Goal: Task Accomplishment & Management: Use online tool/utility

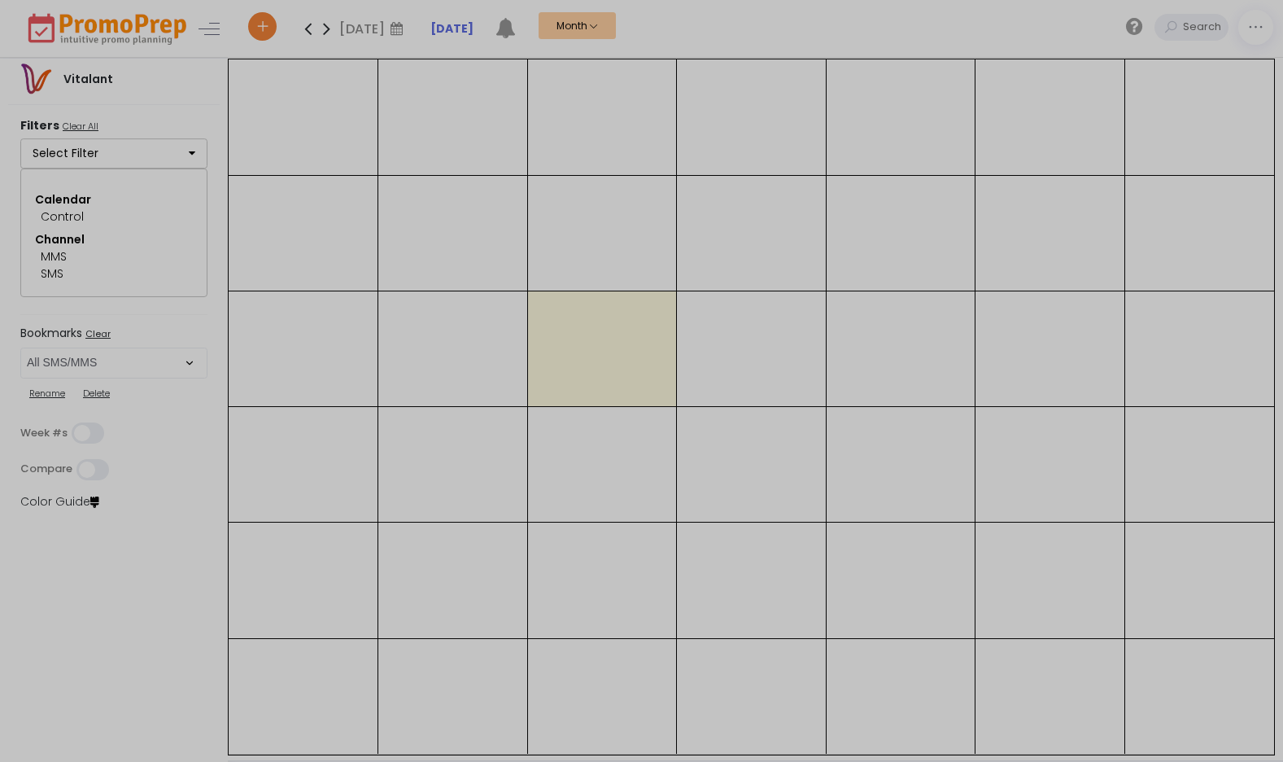
select select "262"
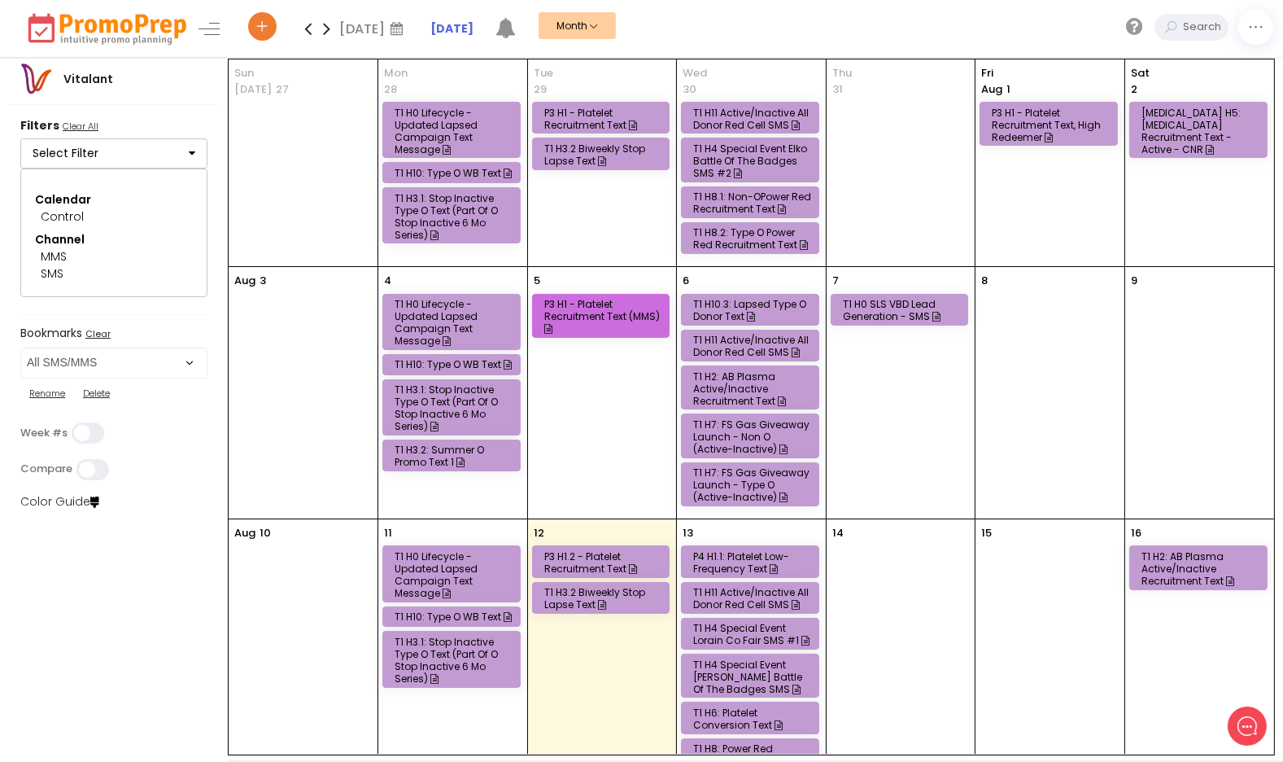
click at [189, 152] on icon "button" at bounding box center [192, 152] width 7 height 11
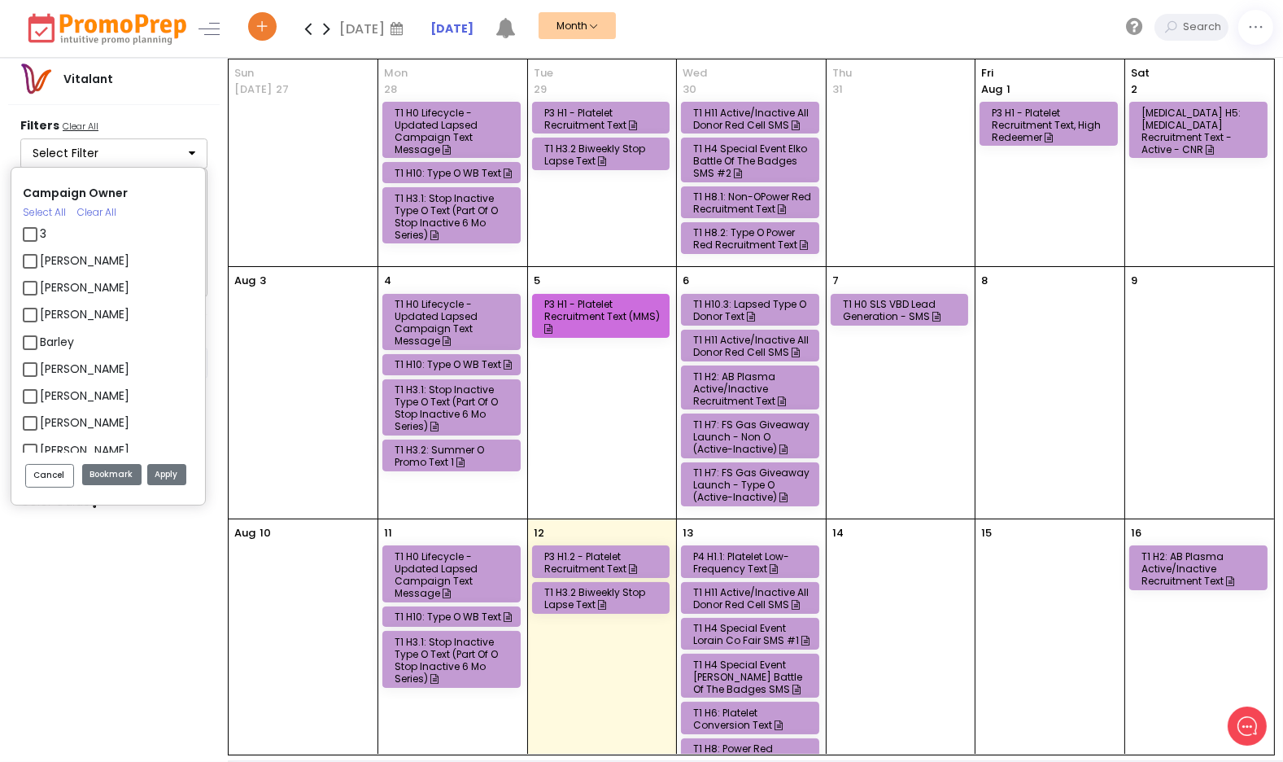
click at [190, 152] on div "Campaign Owner Select All Clear All 3 [PERSON_NAME] [PERSON_NAME] [PERSON_NAME]…" at bounding box center [117, 227] width 195 height 160
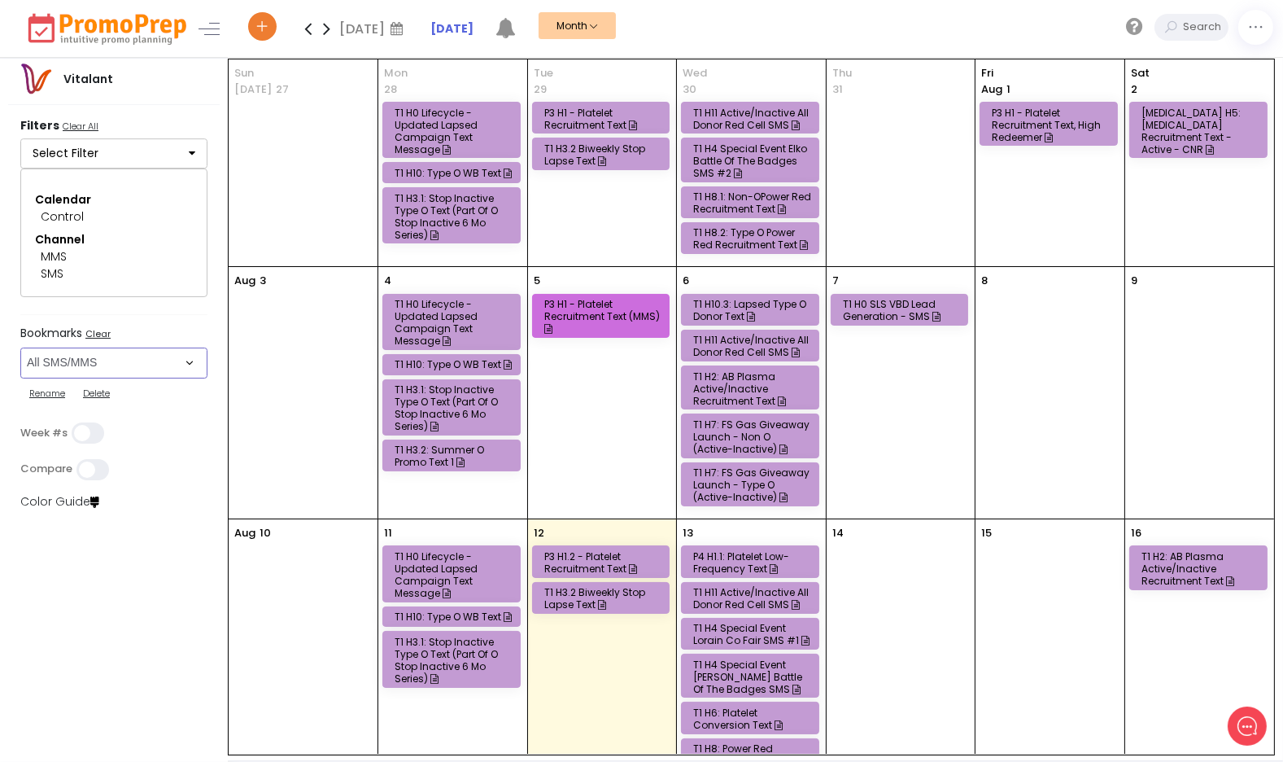
click at [181, 361] on select "Select Bookmark All Email All Phone All Push All SMS/MMS Direct Mail Donation C…" at bounding box center [113, 362] width 187 height 31
click at [20, 347] on select "Select Bookmark All Email All Phone All Push All SMS/MMS Direct Mail Donation C…" at bounding box center [113, 362] width 187 height 31
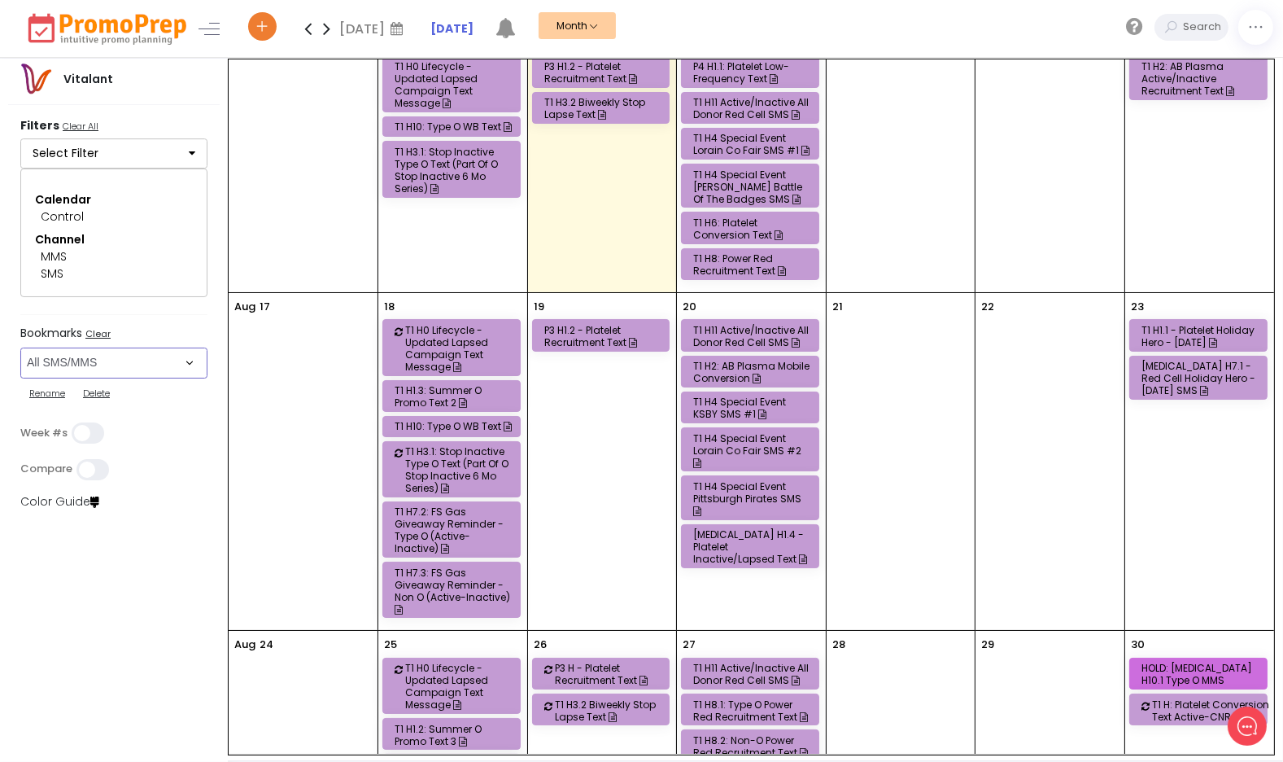
scroll to position [491, 0]
click at [481, 383] on div "T1 H1.3: Summer O Promo Text 2" at bounding box center [454, 395] width 119 height 24
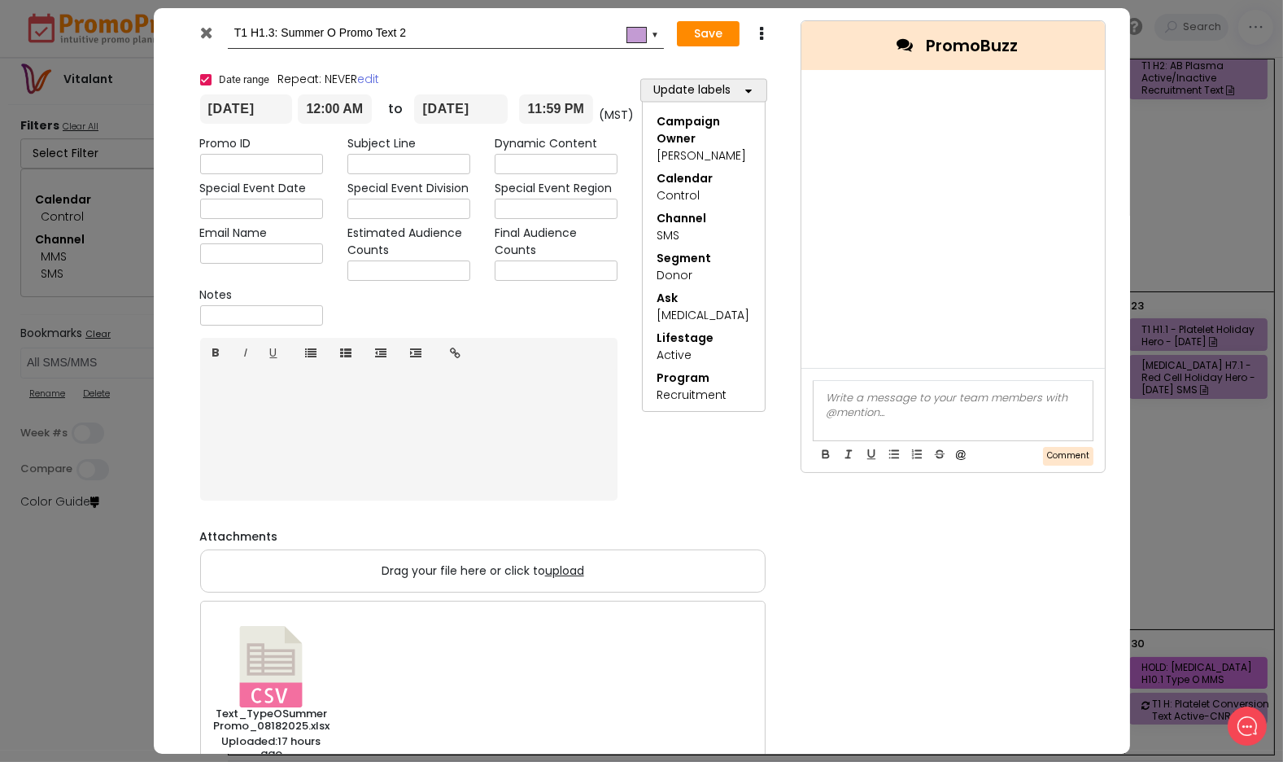
click at [211, 36] on icon at bounding box center [206, 32] width 12 height 16
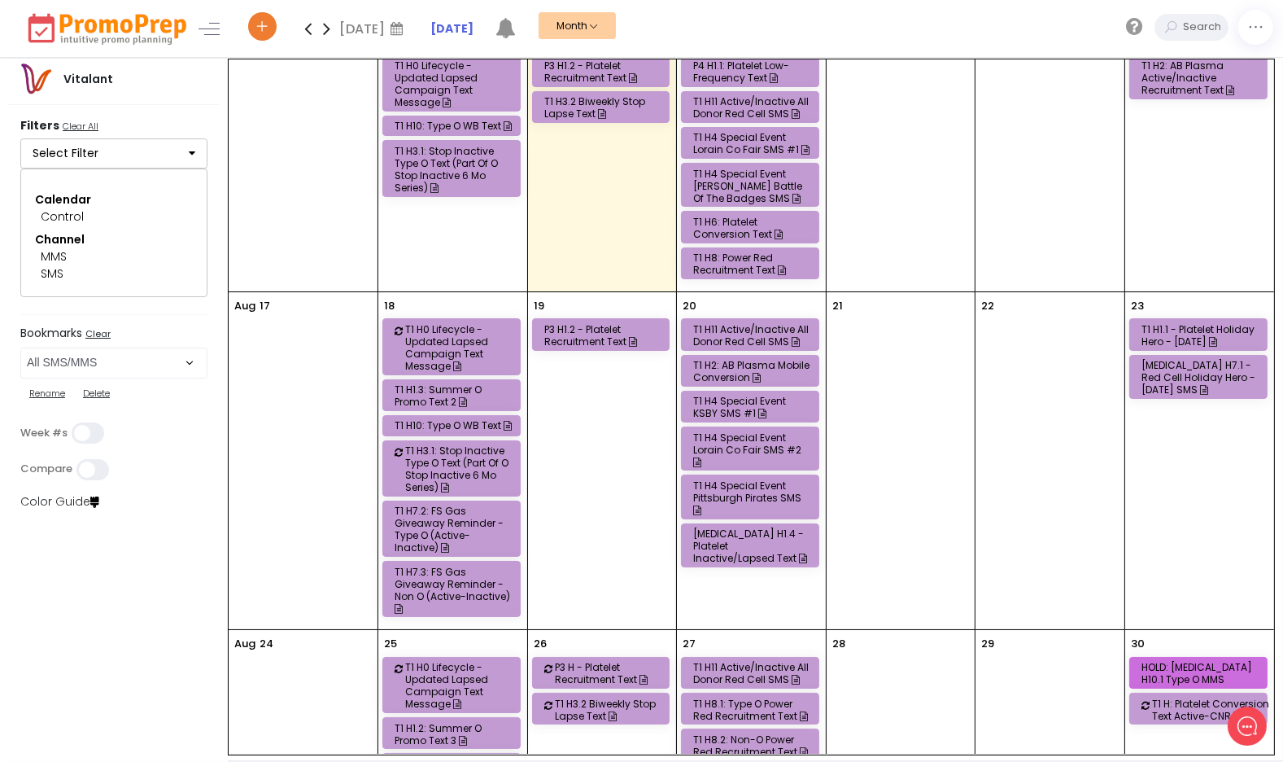
click at [453, 419] on div "T1 H10: Type O WB Text" at bounding box center [454, 425] width 119 height 12
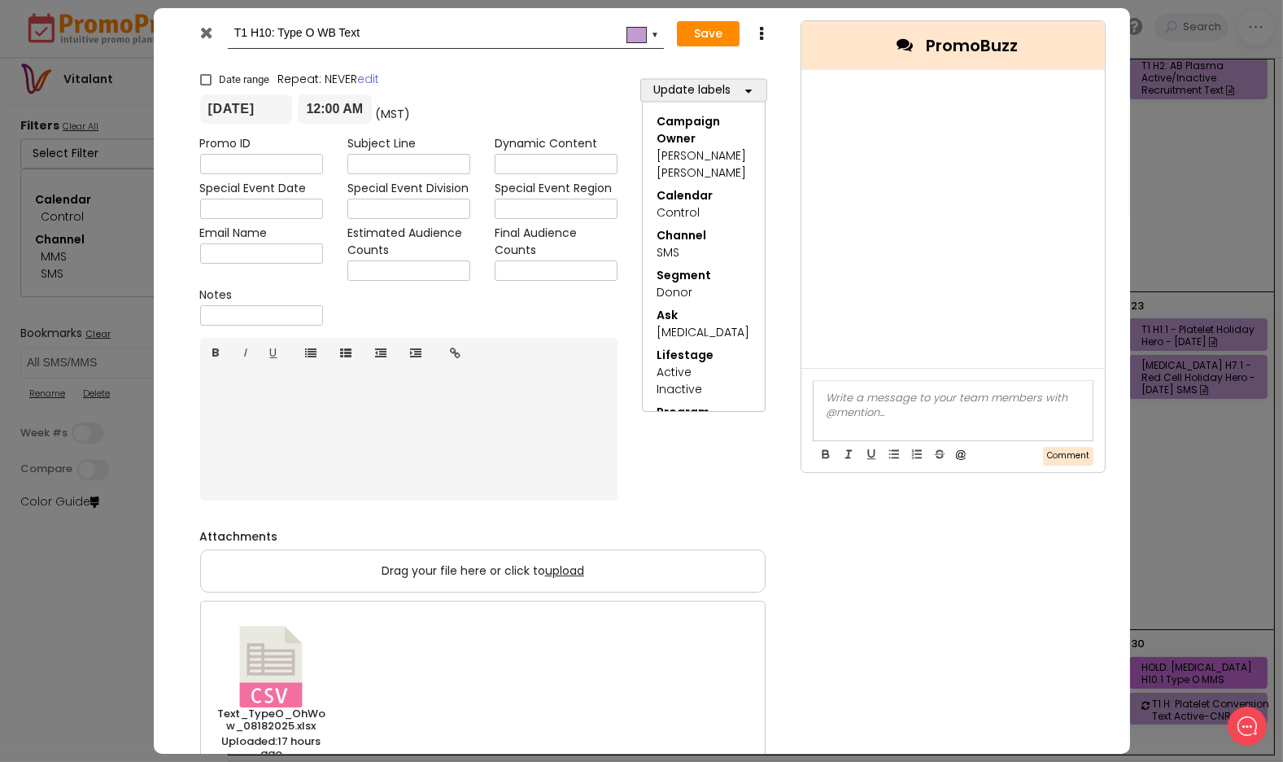
click at [213, 38] on div at bounding box center [208, 36] width 40 height 24
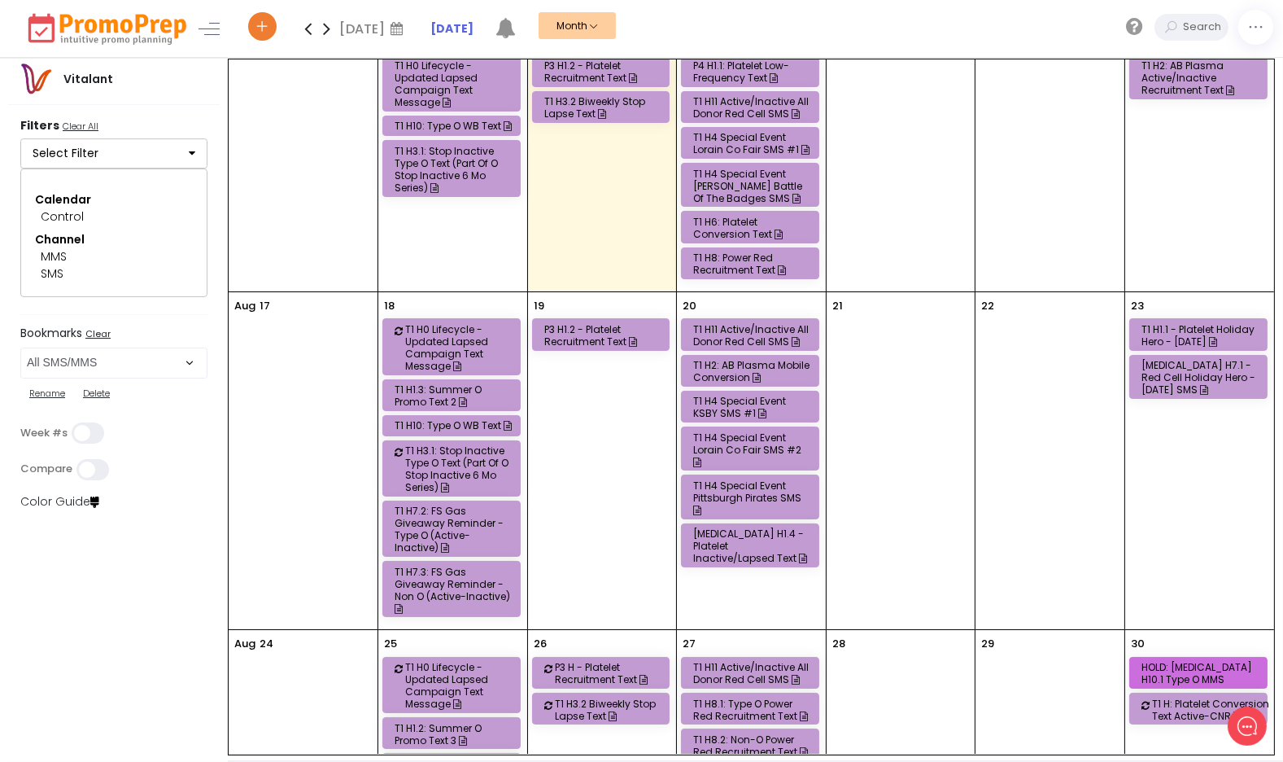
click at [450, 566] on div "T1 H7.3: FS Gas Giveaway Reminder - Non O (Active-Inactive)" at bounding box center [454, 590] width 119 height 49
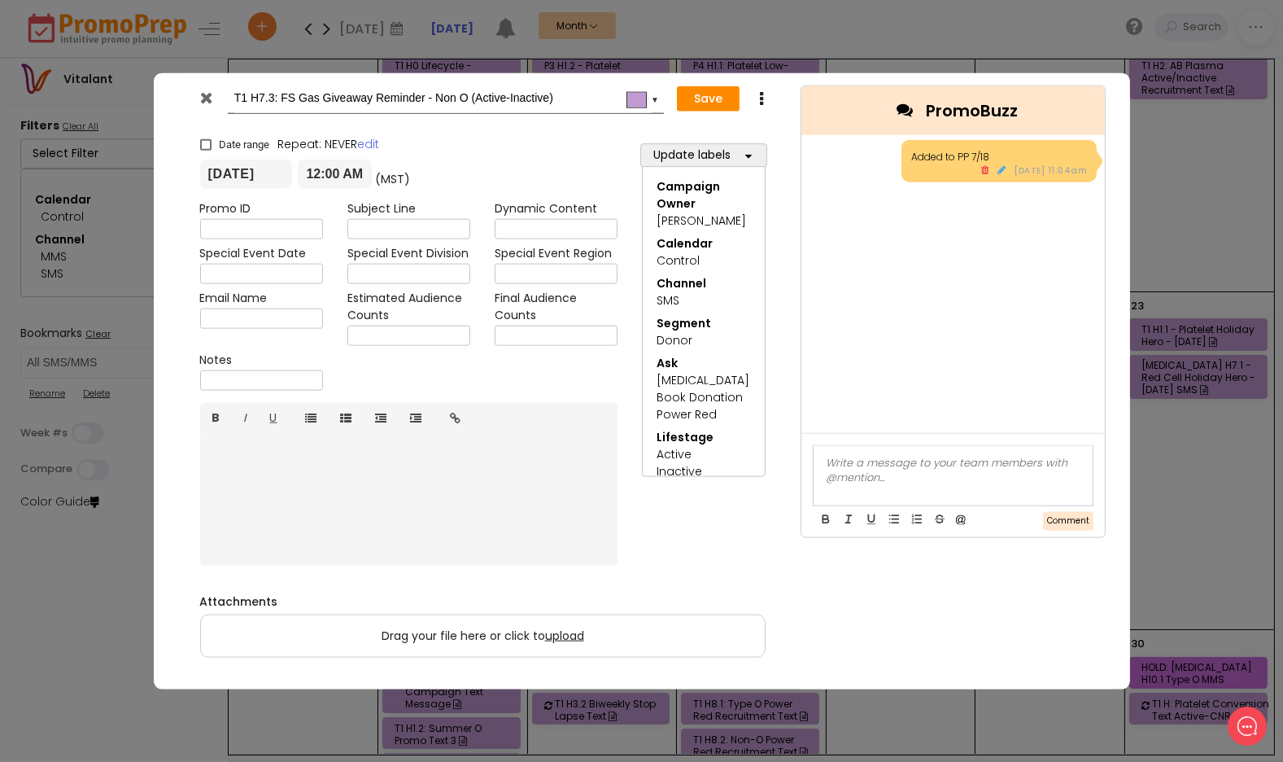
click at [597, 95] on input "T1 H7.3: FS Gas Giveaway Reminder - Non O (Active-Inactive)" at bounding box center [442, 98] width 417 height 29
click at [863, 466] on div at bounding box center [954, 463] width 256 height 15
click at [1077, 520] on button "Comment" at bounding box center [1068, 521] width 50 height 19
click at [973, 471] on div at bounding box center [954, 475] width 280 height 59
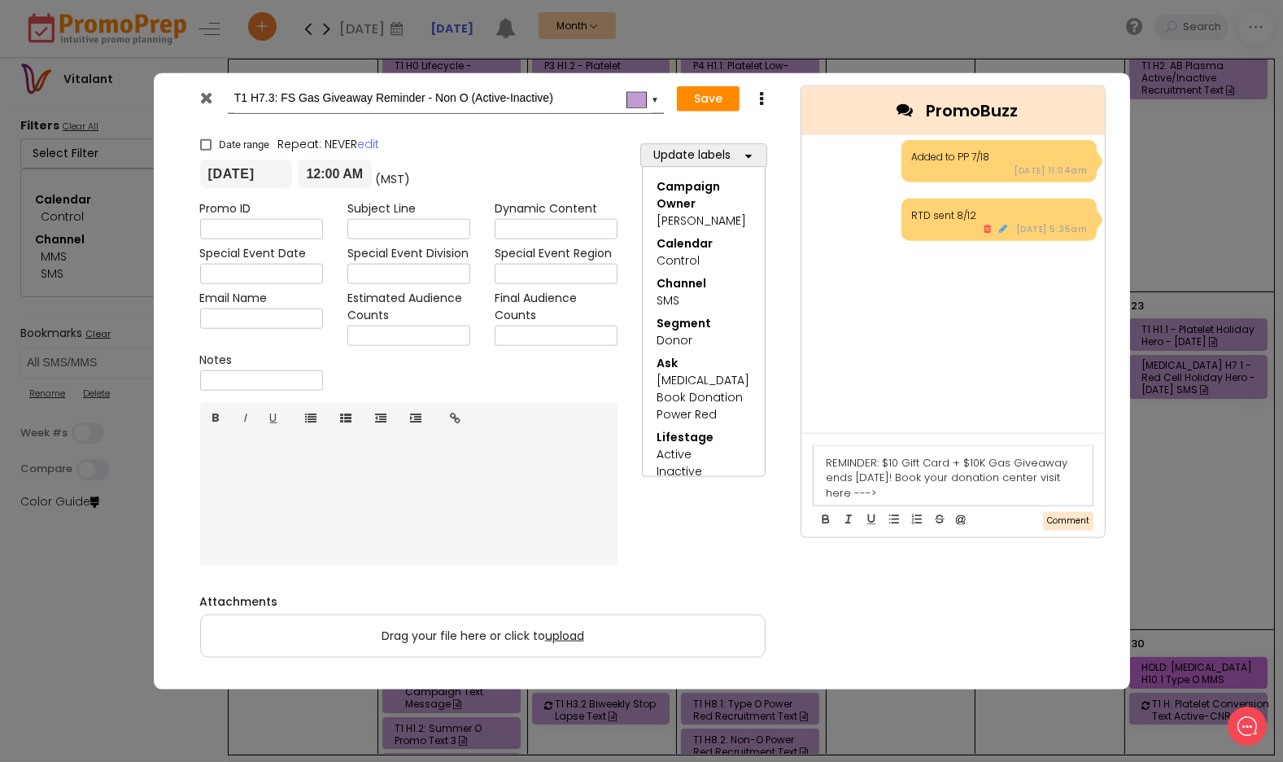
scroll to position [0, 0]
click at [1077, 515] on button "Comment" at bounding box center [1068, 521] width 50 height 19
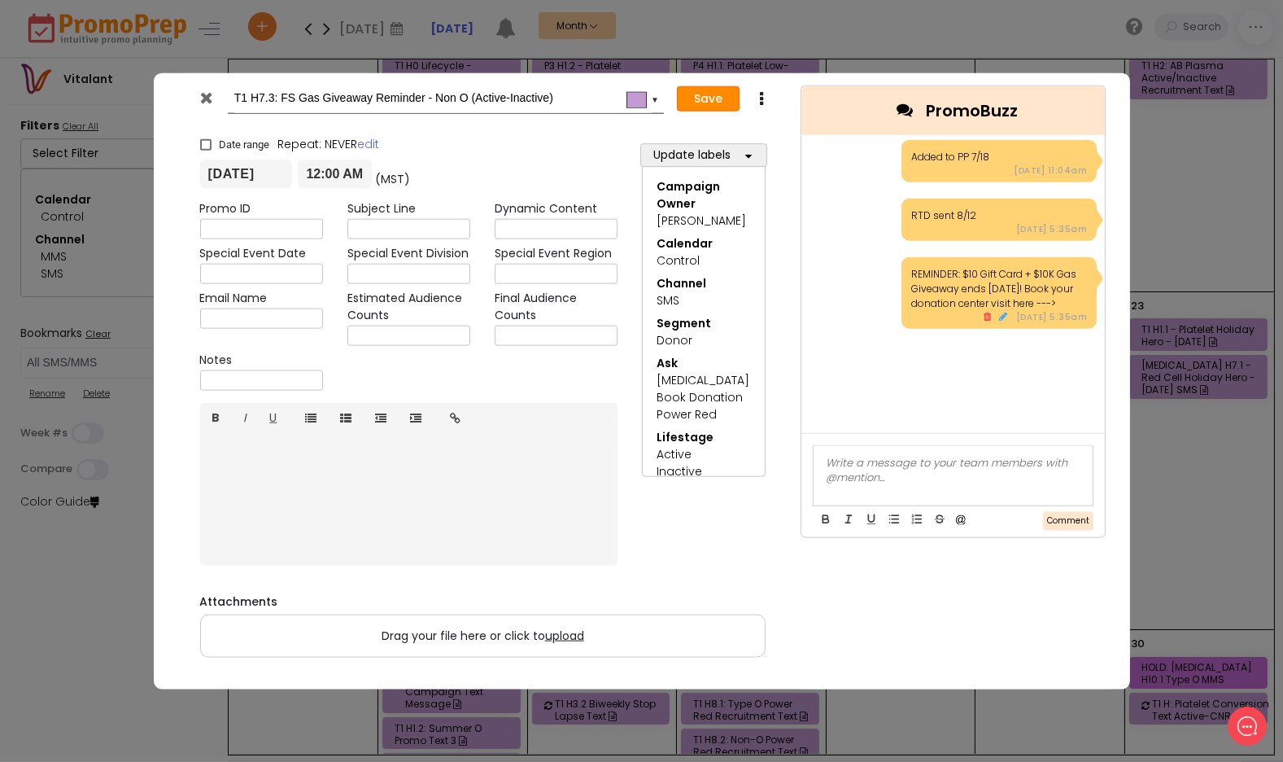
click at [700, 94] on button "Save" at bounding box center [708, 98] width 63 height 26
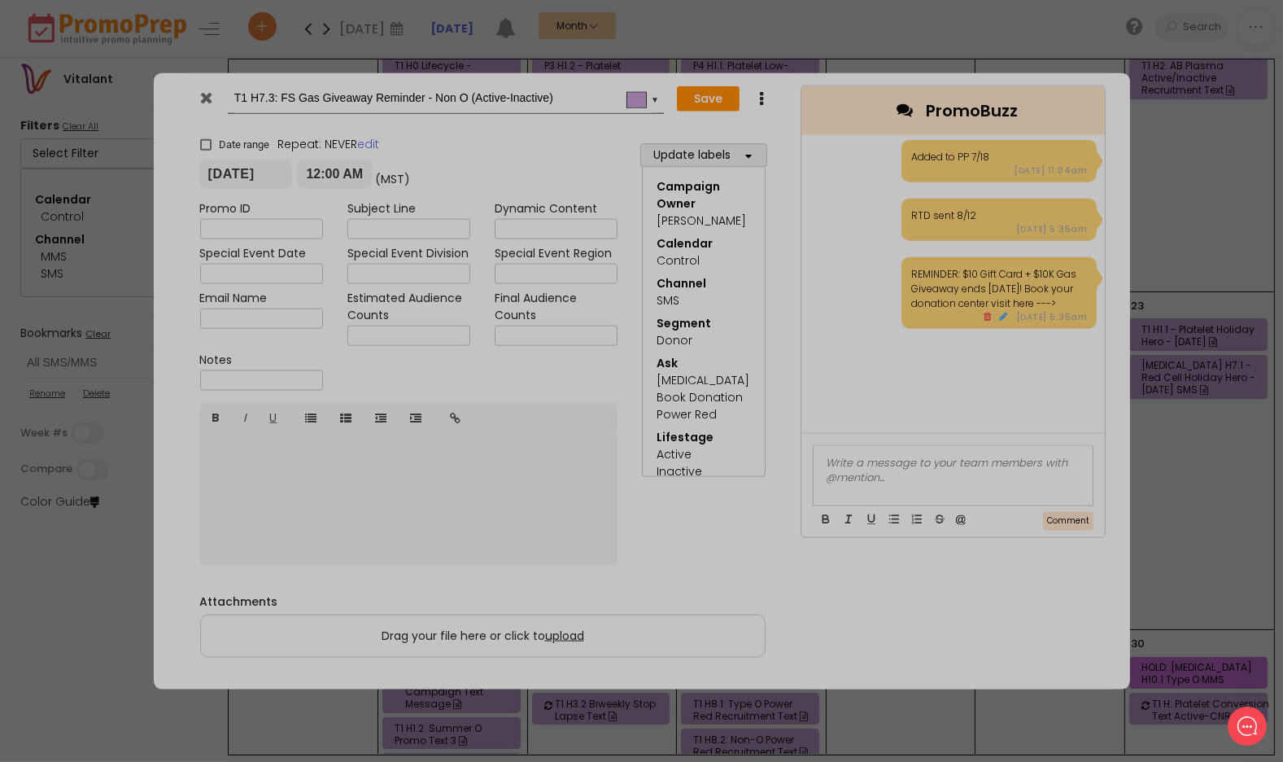
type input "[DATE]"
type input "00:00"
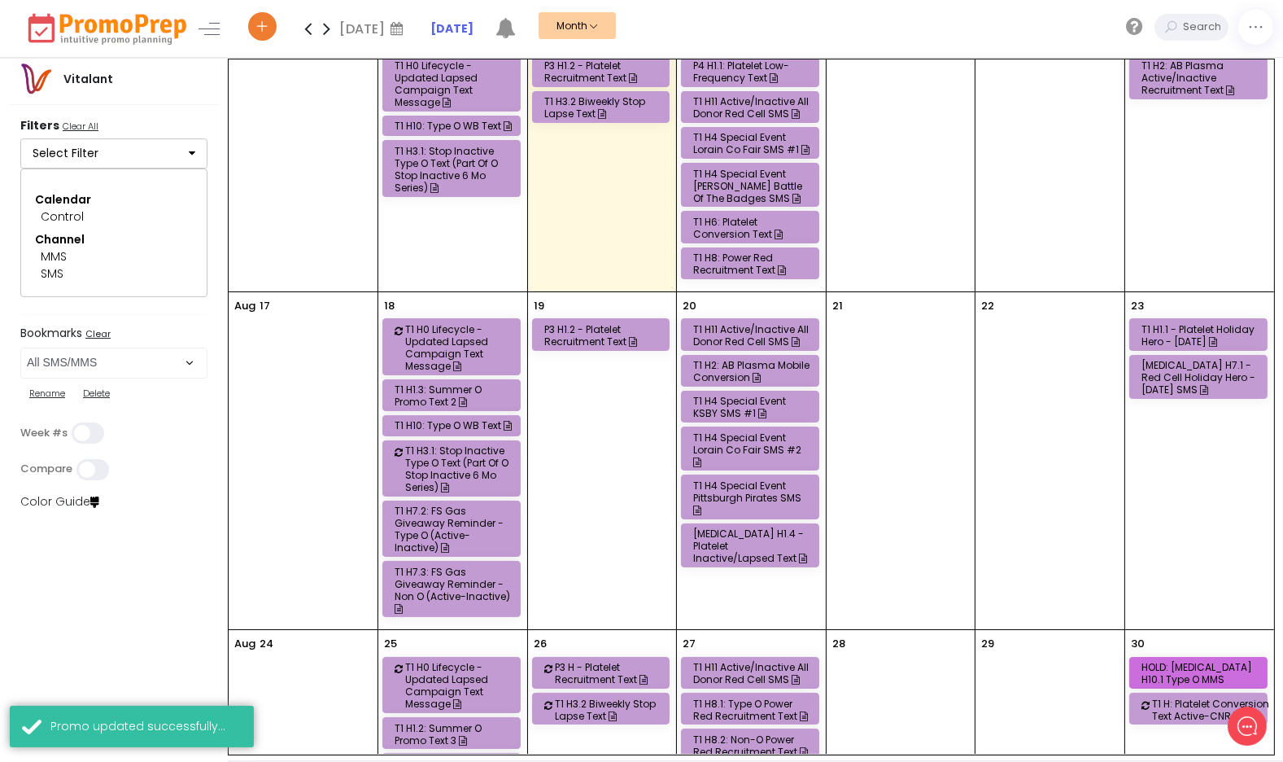
click at [470, 505] on div "T1 H7.2: FS Gas Giveaway Reminder - Type O (Active-Inactive)" at bounding box center [454, 529] width 119 height 49
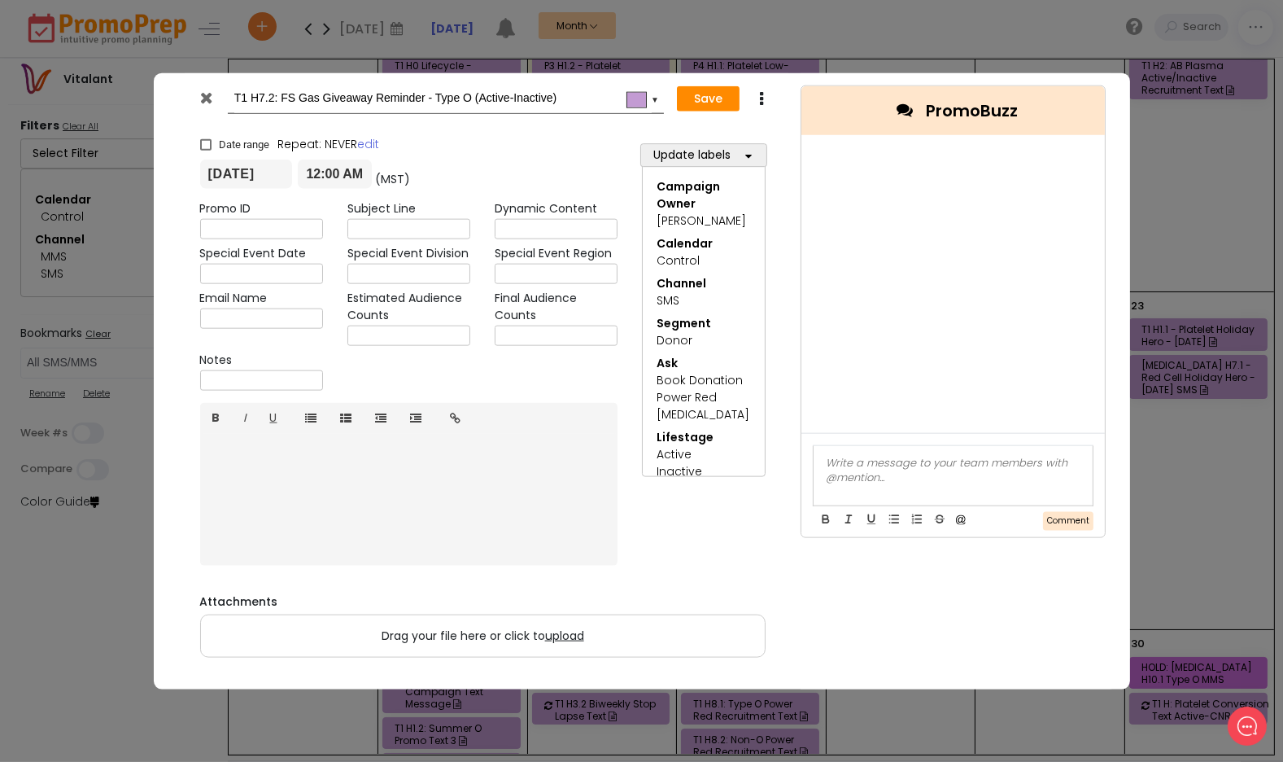
click at [570, 98] on input "T1 H7.2: FS Gas Giveaway Reminder - Type O (Active-Inactive)" at bounding box center [442, 98] width 417 height 29
click at [969, 474] on div at bounding box center [954, 475] width 280 height 59
click at [1082, 524] on button "Comment" at bounding box center [1068, 521] width 50 height 19
click at [1002, 486] on div at bounding box center [954, 475] width 280 height 59
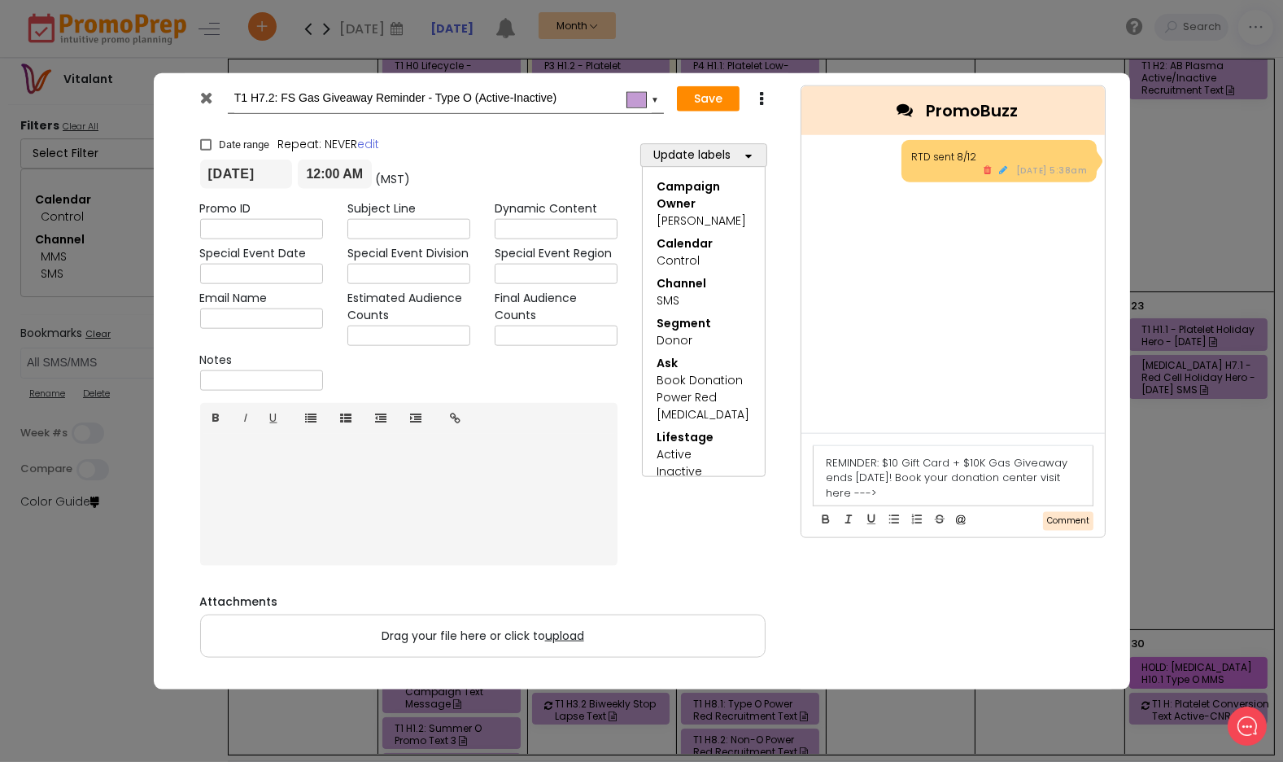
click at [1063, 519] on button "Comment" at bounding box center [1068, 521] width 50 height 19
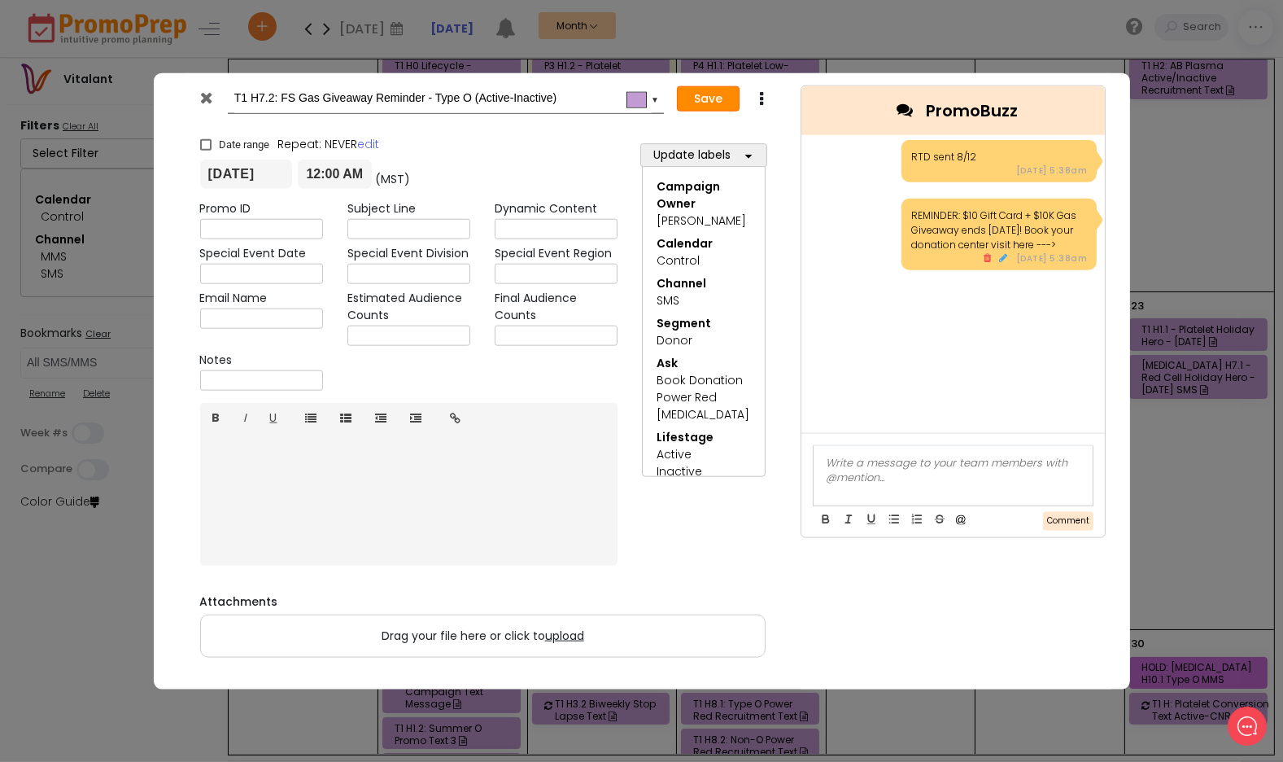
click at [712, 102] on button "Save" at bounding box center [708, 98] width 63 height 26
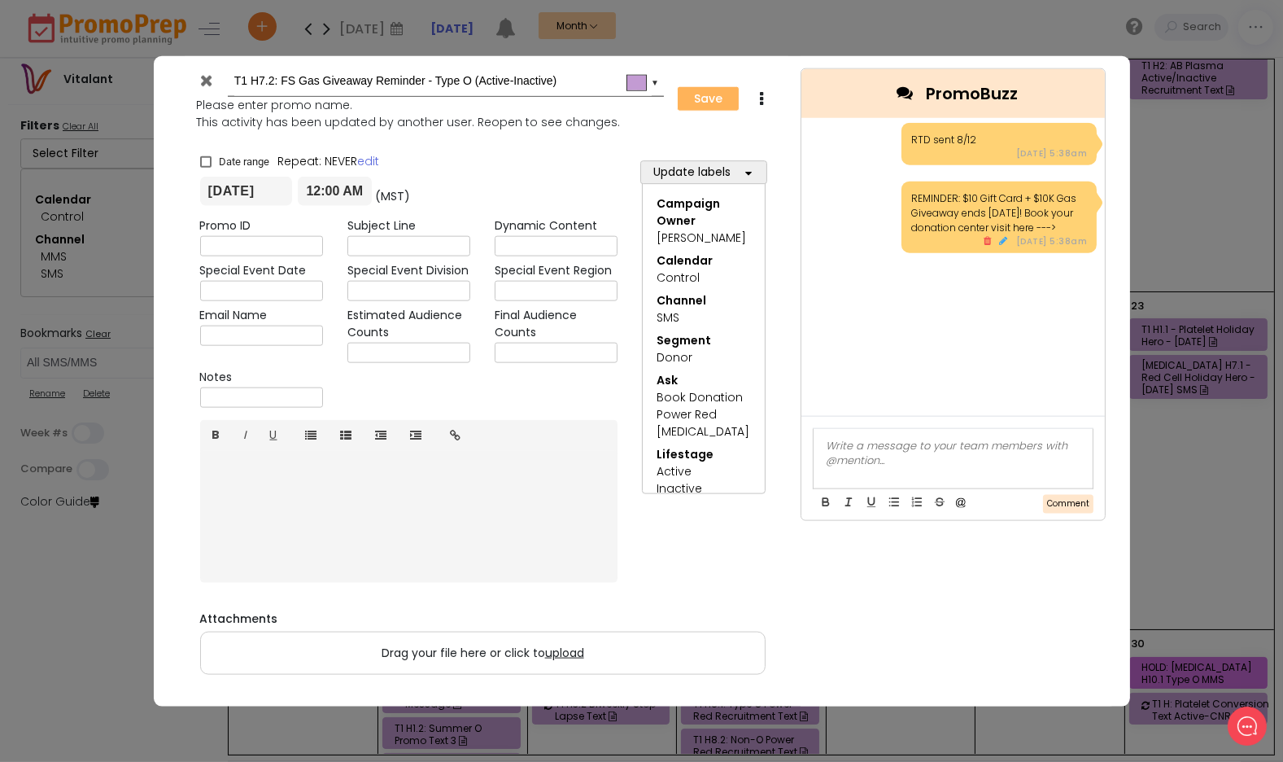
type input "[DATE]"
type input "00:00"
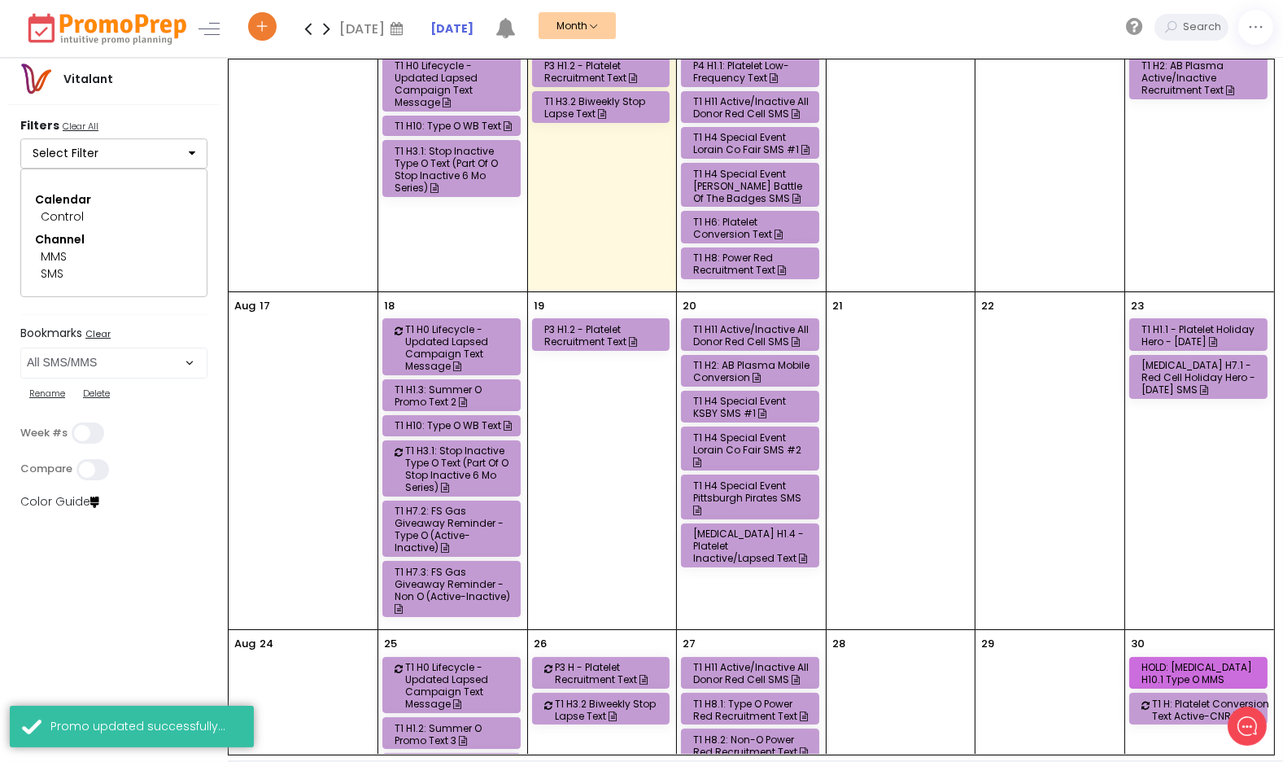
click at [465, 566] on div "T1 H7.3: FS Gas Giveaway Reminder - Non O (Active-Inactive)" at bounding box center [454, 590] width 119 height 49
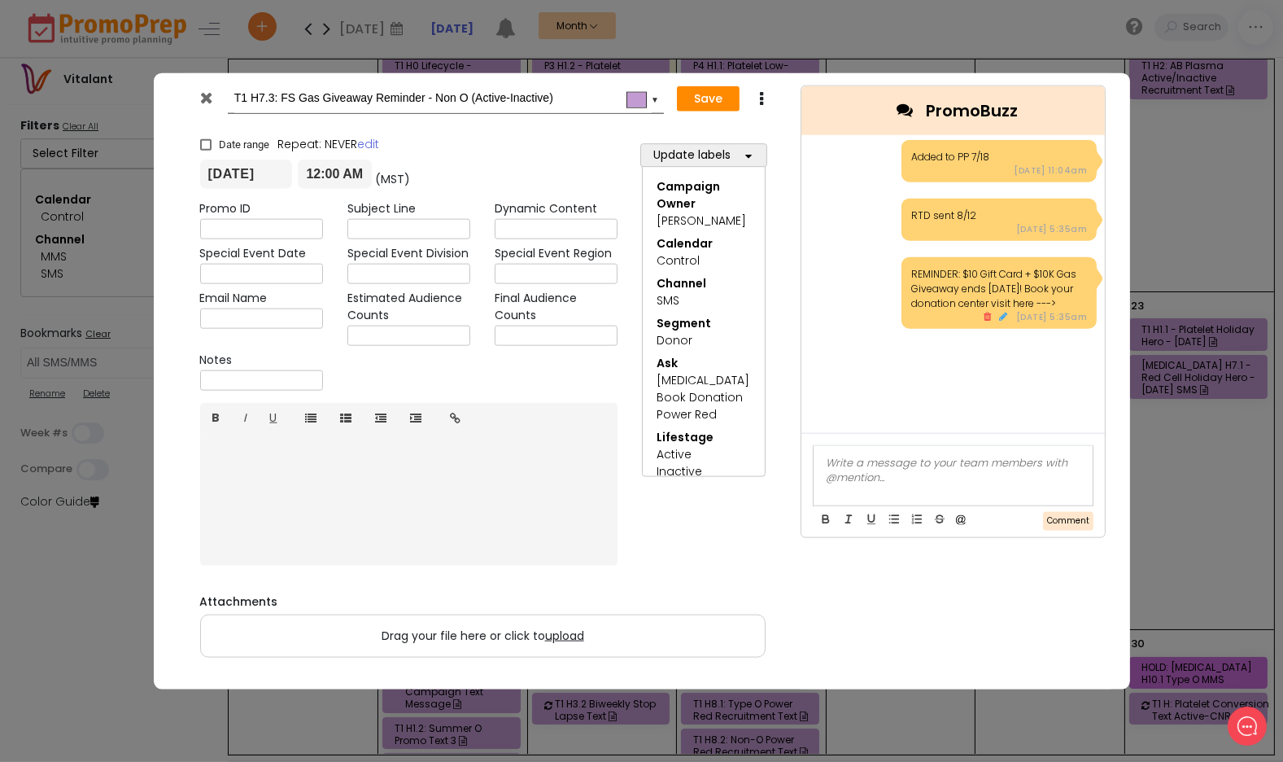
click at [206, 94] on icon at bounding box center [206, 98] width 12 height 16
